Goal: Transaction & Acquisition: Purchase product/service

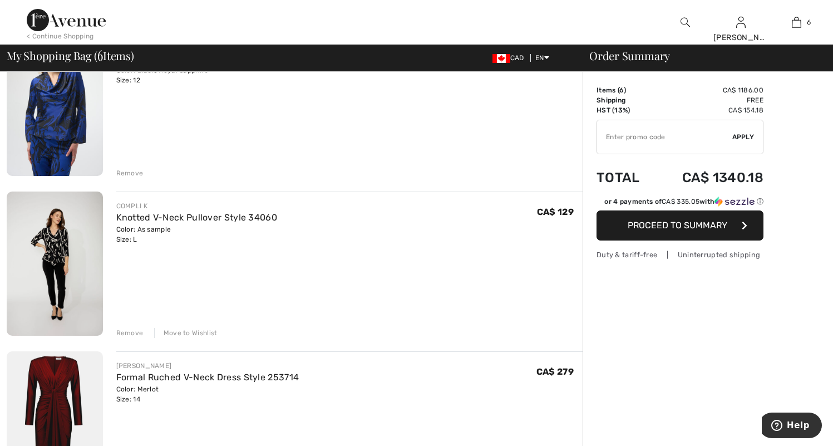
scroll to position [612, 0]
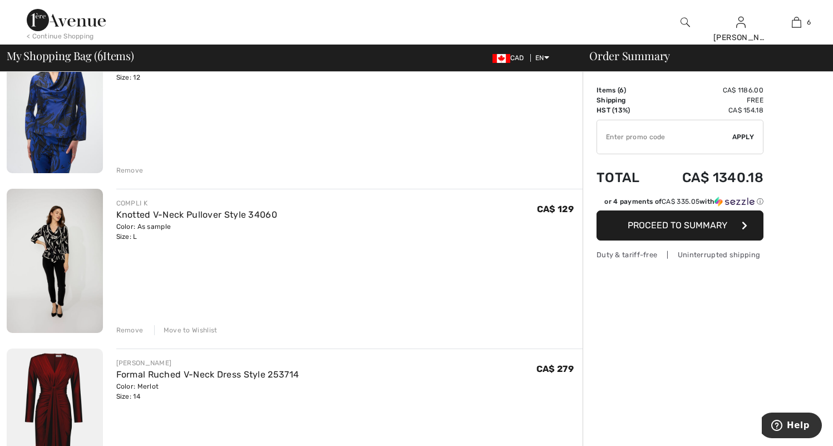
click at [201, 329] on div "Move to Wishlist" at bounding box center [185, 330] width 63 height 10
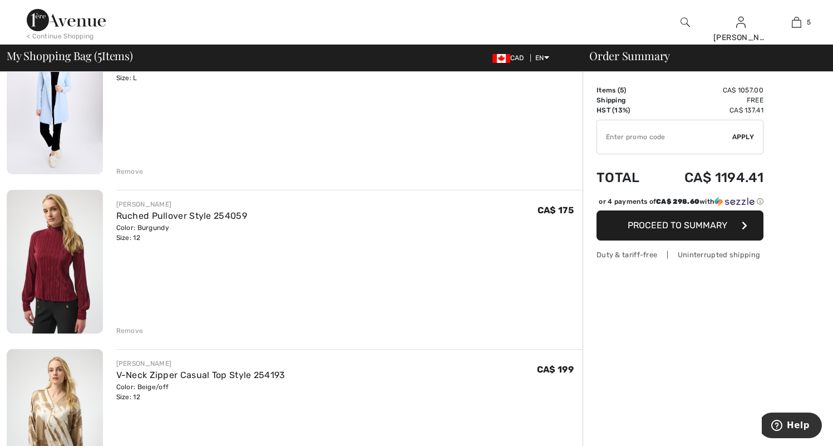
scroll to position [167, 0]
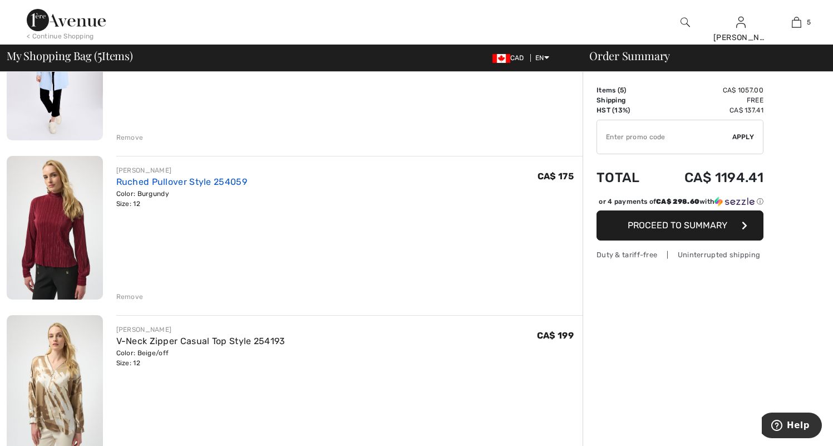
click at [178, 183] on link "Ruched Pullover Style 254059" at bounding box center [181, 181] width 131 height 11
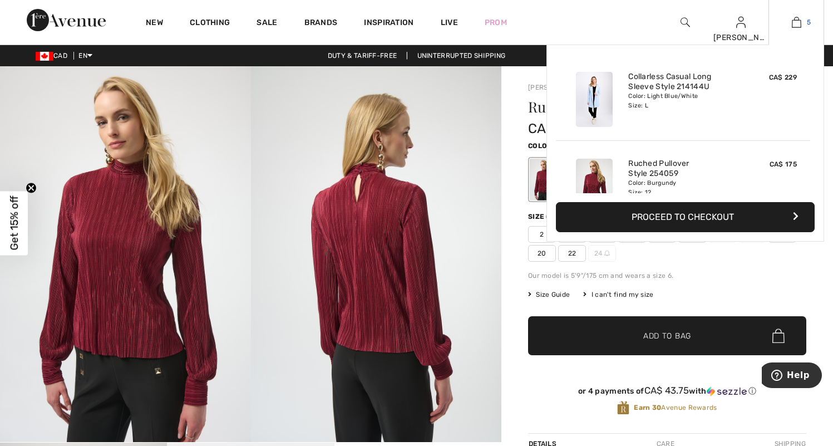
click at [807, 19] on span "5" at bounding box center [809, 22] width 4 height 10
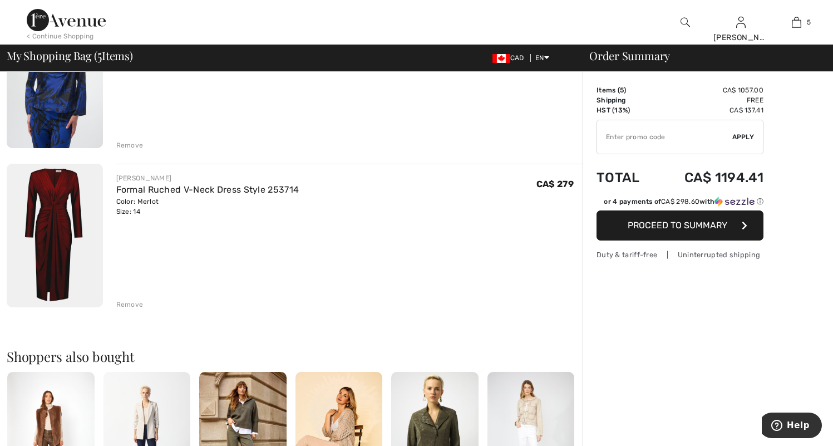
scroll to position [668, 0]
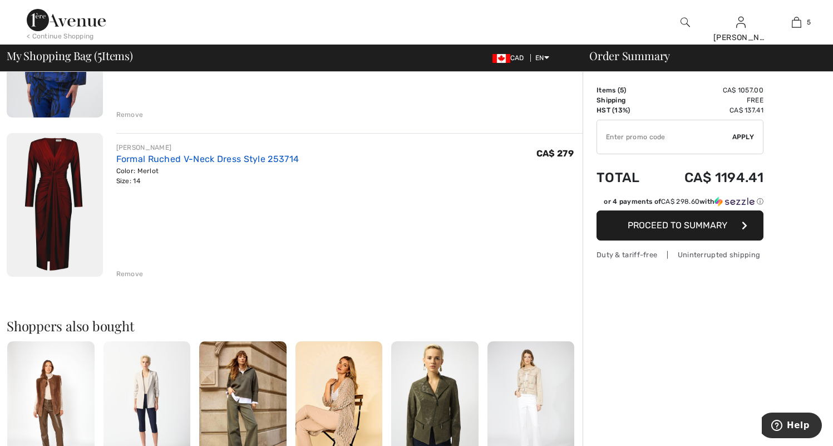
click at [251, 161] on link "Formal Ruched V-Neck Dress Style 253714" at bounding box center [207, 159] width 183 height 11
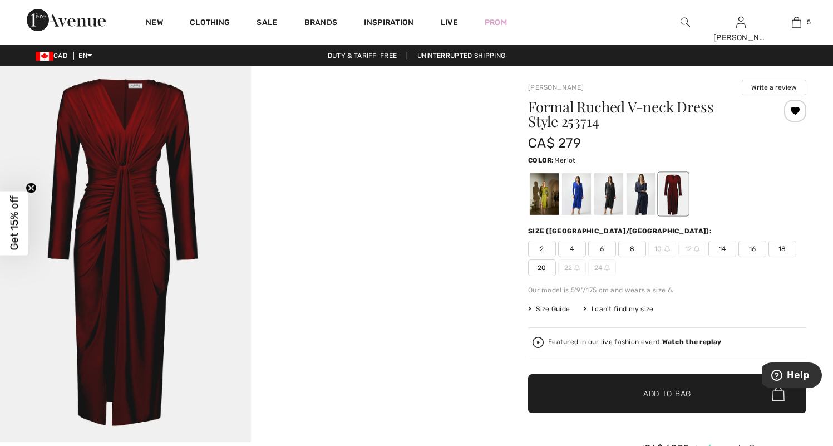
click at [691, 249] on span "12" at bounding box center [692, 248] width 28 height 17
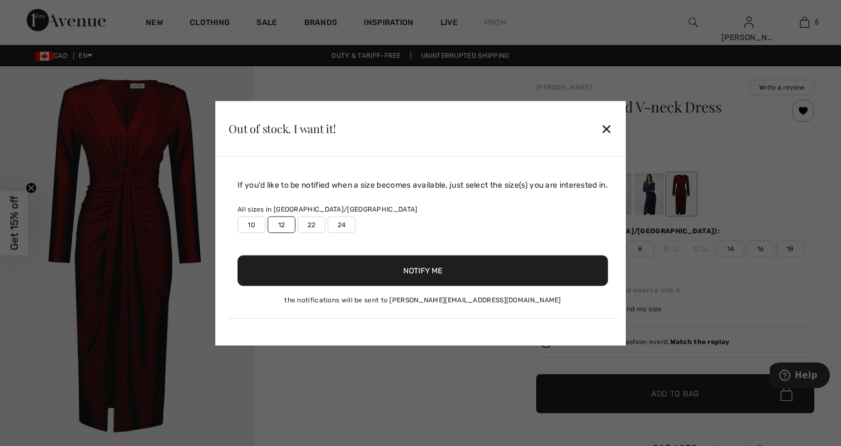
click at [424, 271] on button "Notify Me" at bounding box center [423, 270] width 371 height 31
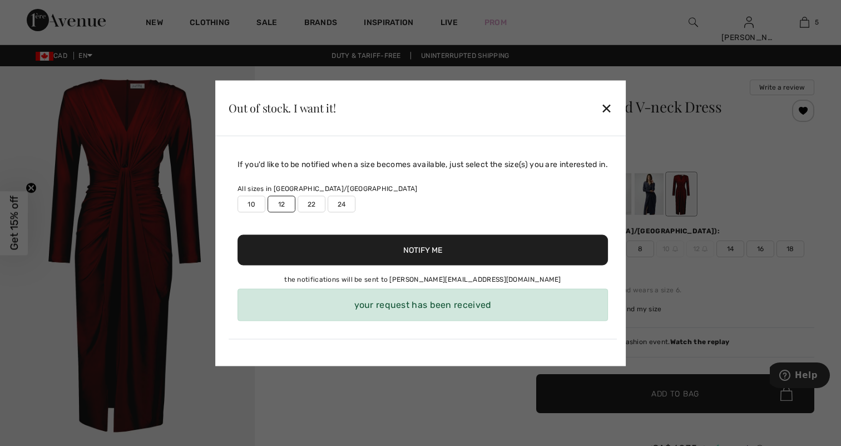
click at [611, 109] on div "✕" at bounding box center [607, 107] width 12 height 23
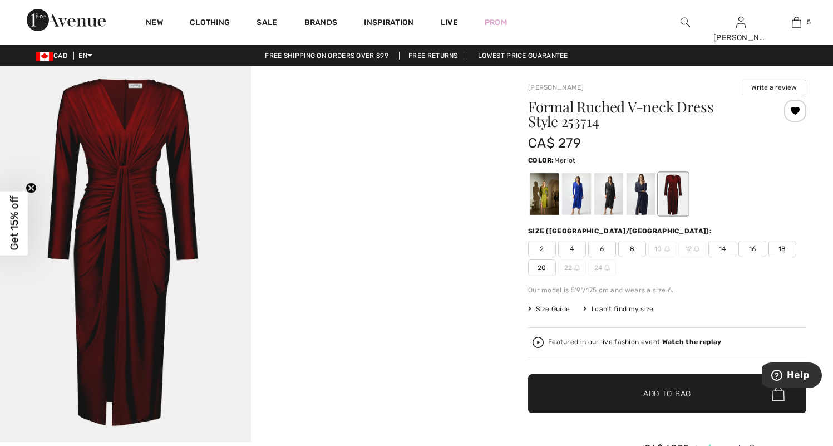
click at [354, 191] on video "Your browser does not support the video tag." at bounding box center [376, 128] width 251 height 125
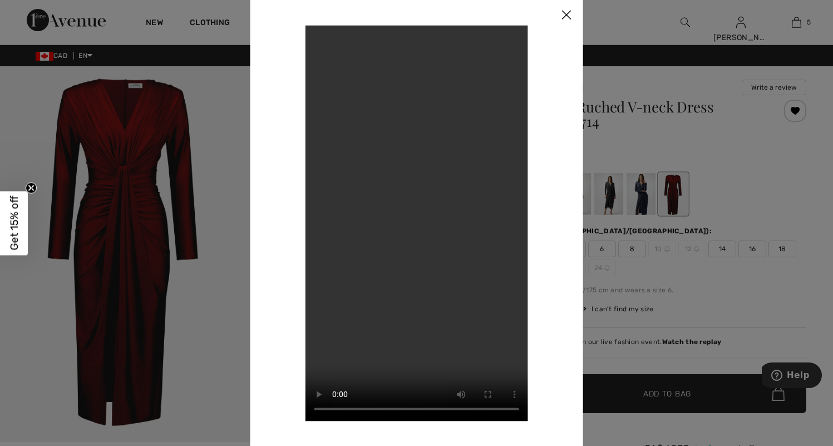
click at [570, 13] on img at bounding box center [566, 15] width 33 height 35
